Goal: Browse casually

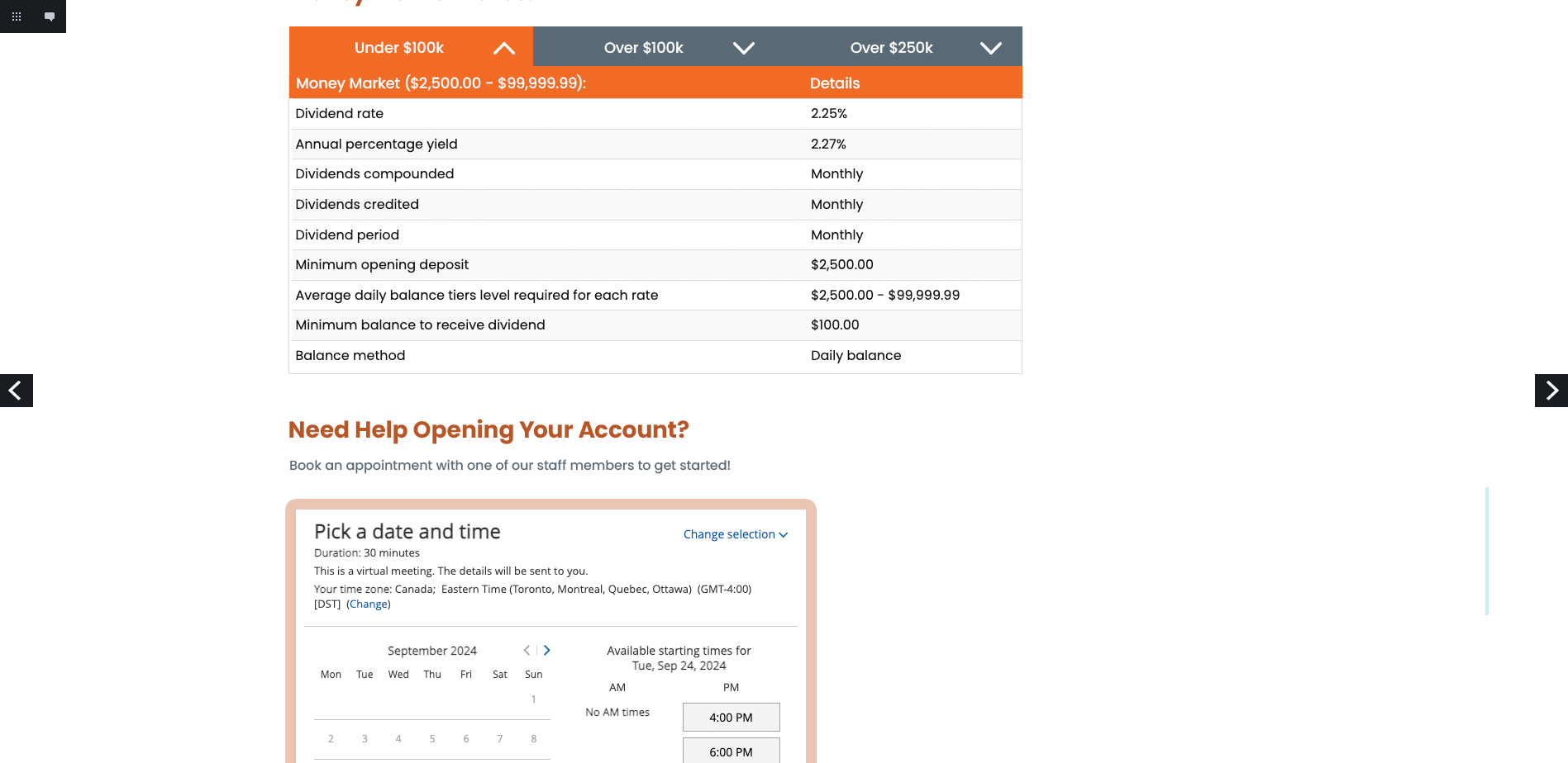
scroll to position [1156, 0]
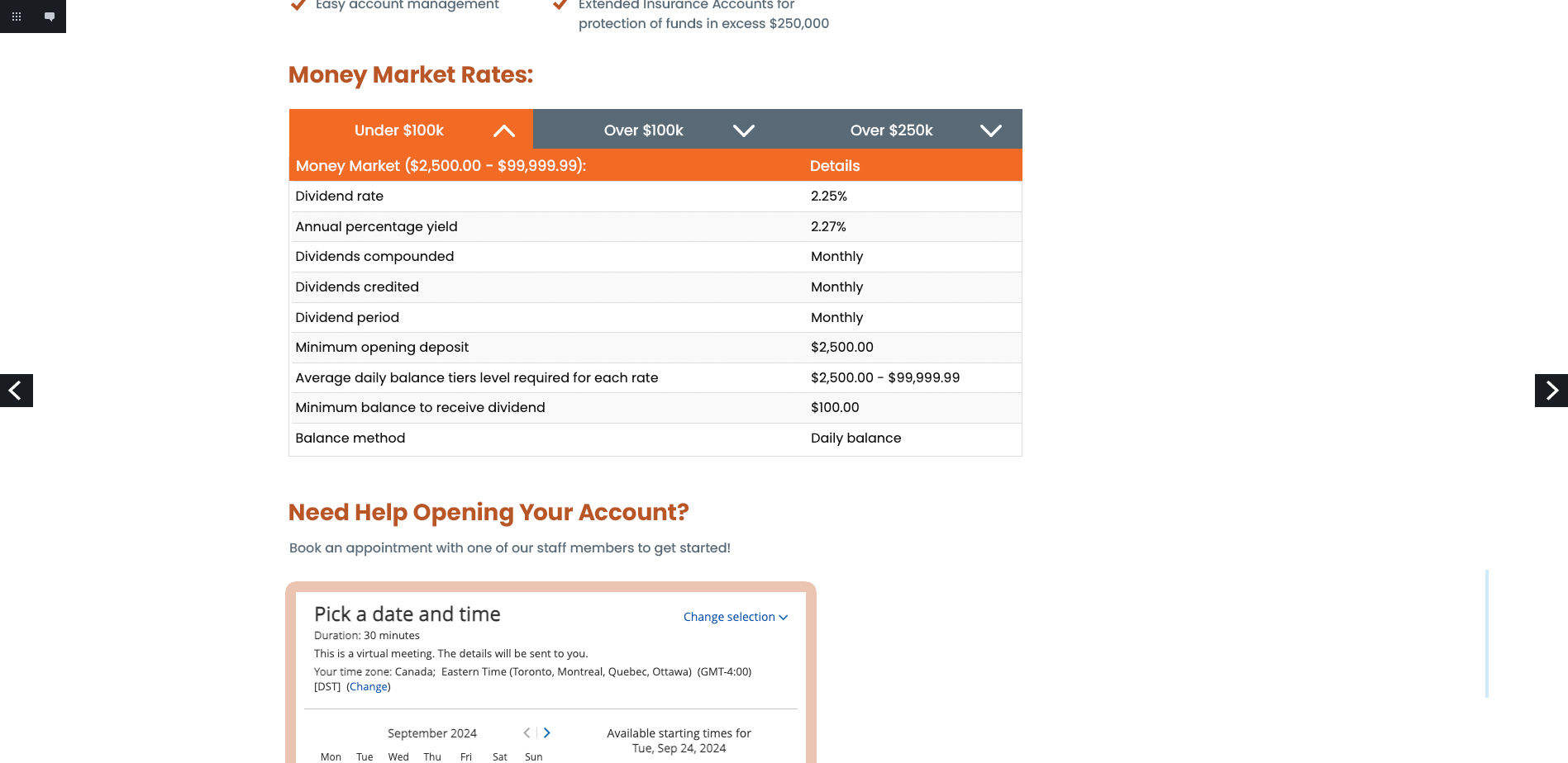
click at [684, 131] on img at bounding box center [785, 550] width 1409 height 3412
click at [739, 130] on img at bounding box center [785, 550] width 1409 height 3412
click at [990, 126] on img at bounding box center [785, 550] width 1409 height 3412
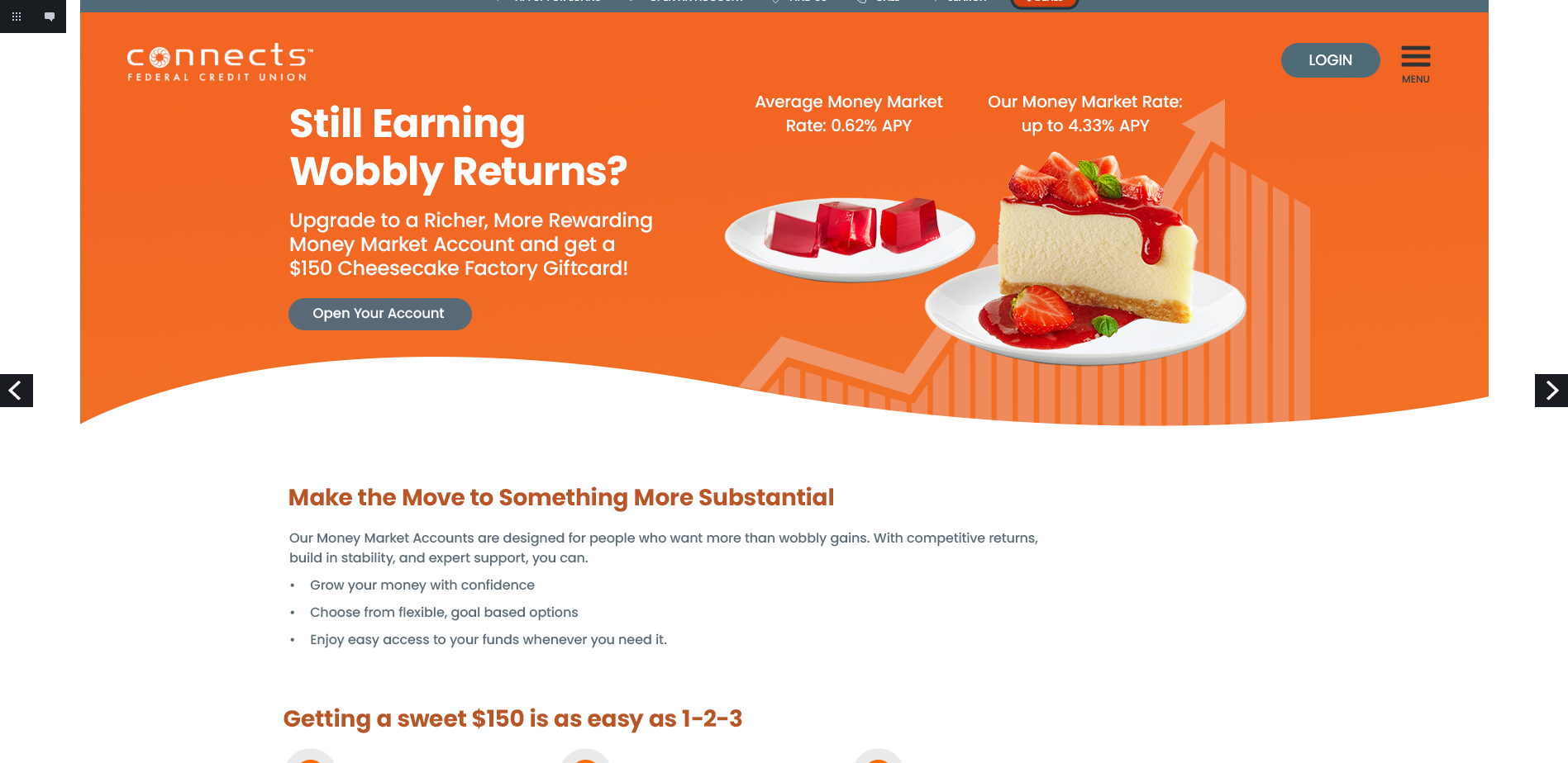
scroll to position [0, 0]
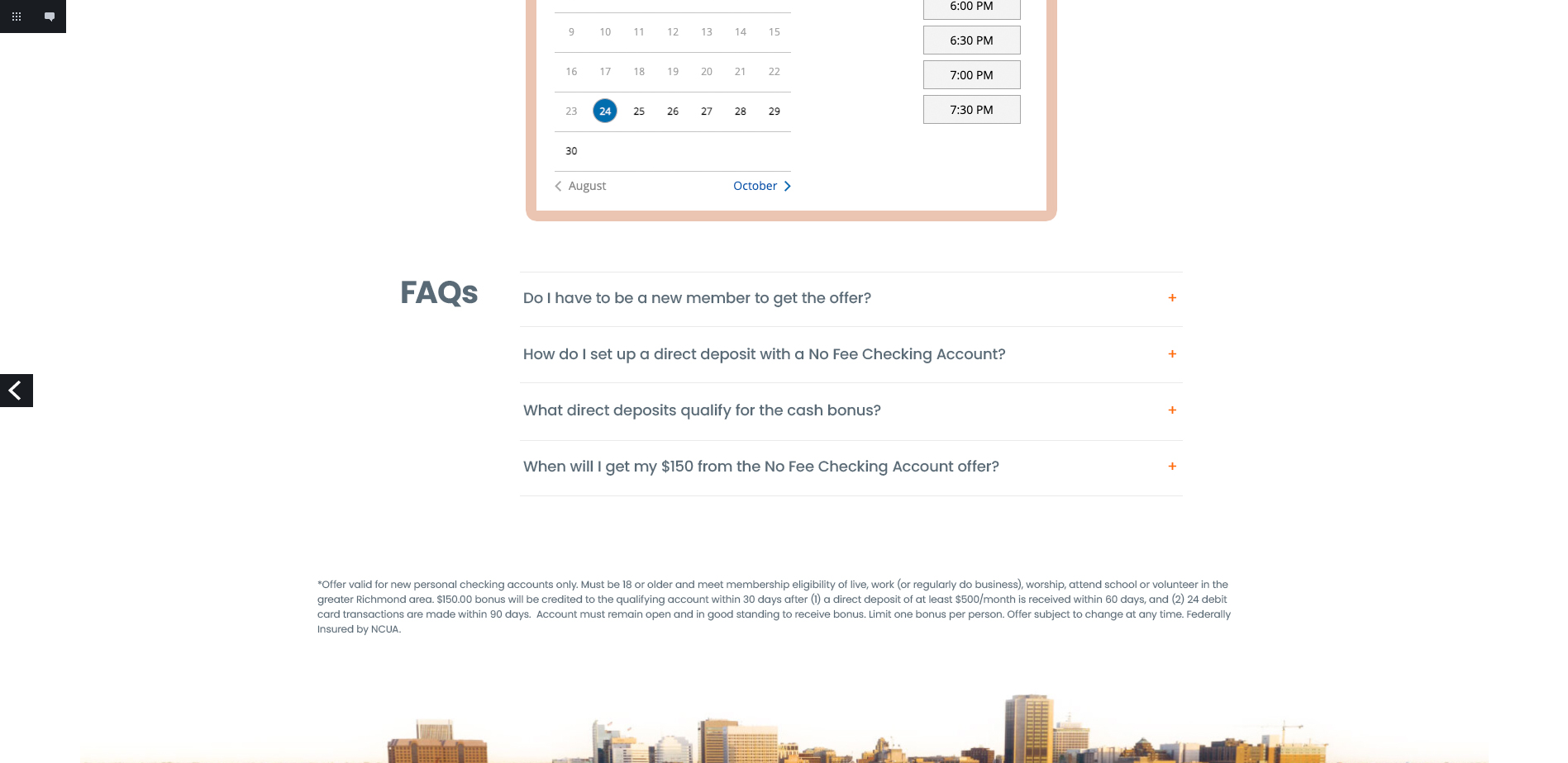
scroll to position [1900, 0]
